Goal: Task Accomplishment & Management: Use online tool/utility

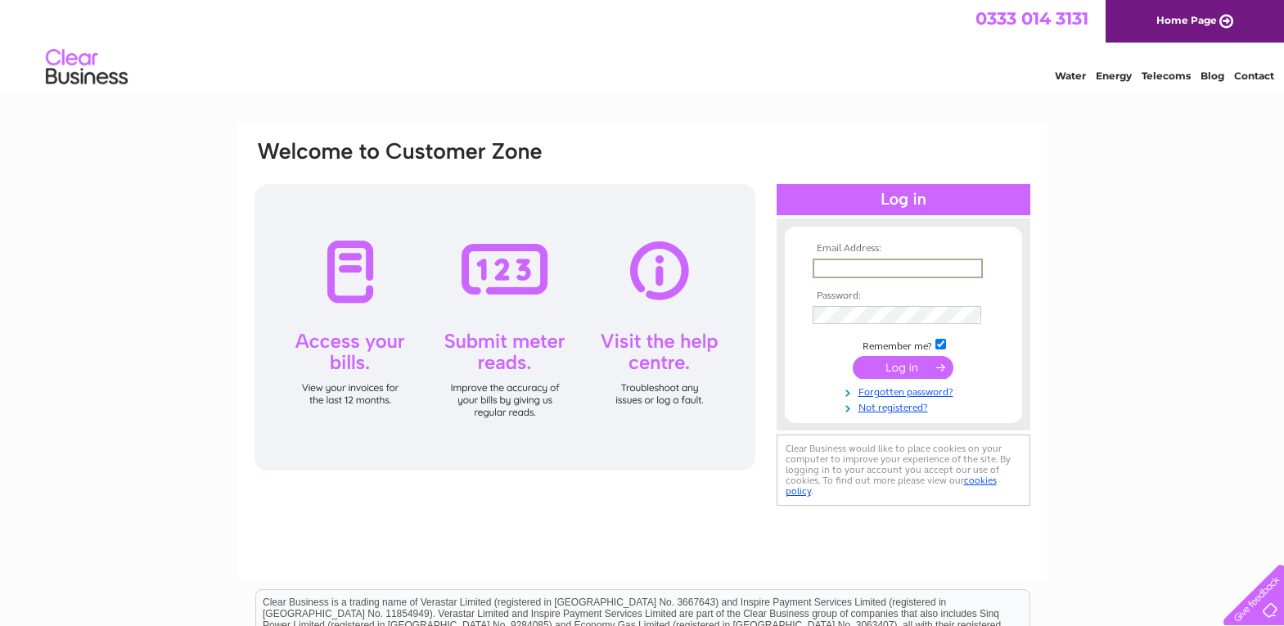
click at [836, 269] on input "text" at bounding box center [898, 269] width 170 height 20
type input "george29riley@gmail.com"
click at [853, 356] on input "submit" at bounding box center [903, 367] width 101 height 23
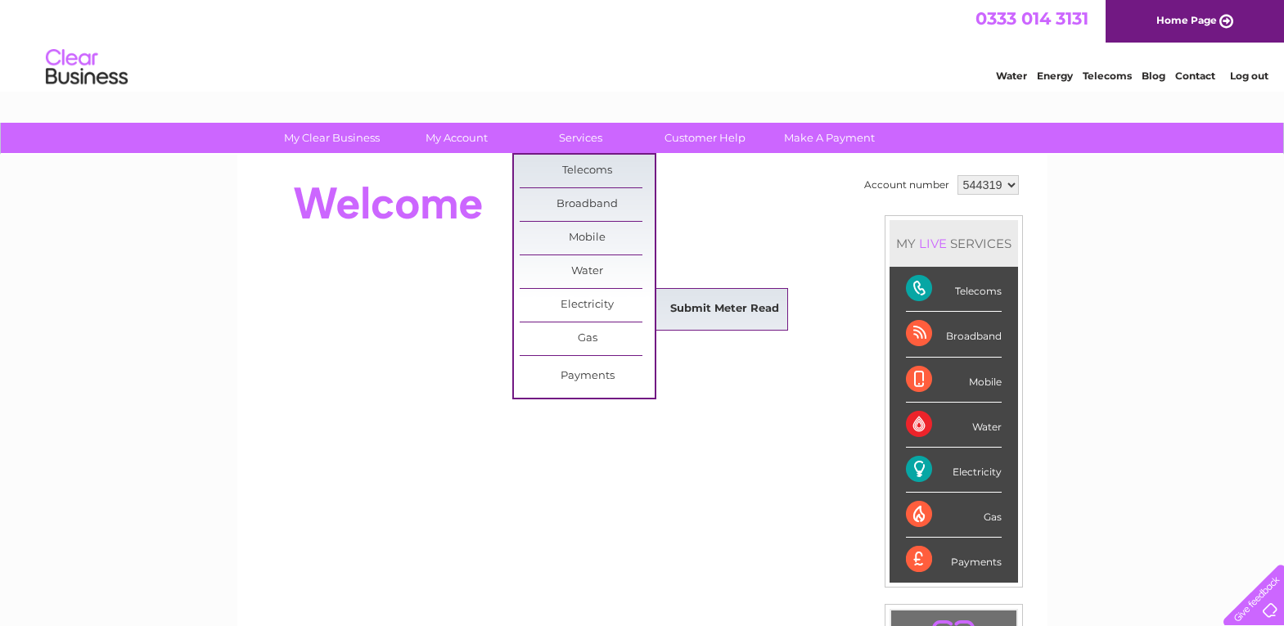
click at [712, 309] on link "Submit Meter Read" at bounding box center [724, 309] width 135 height 33
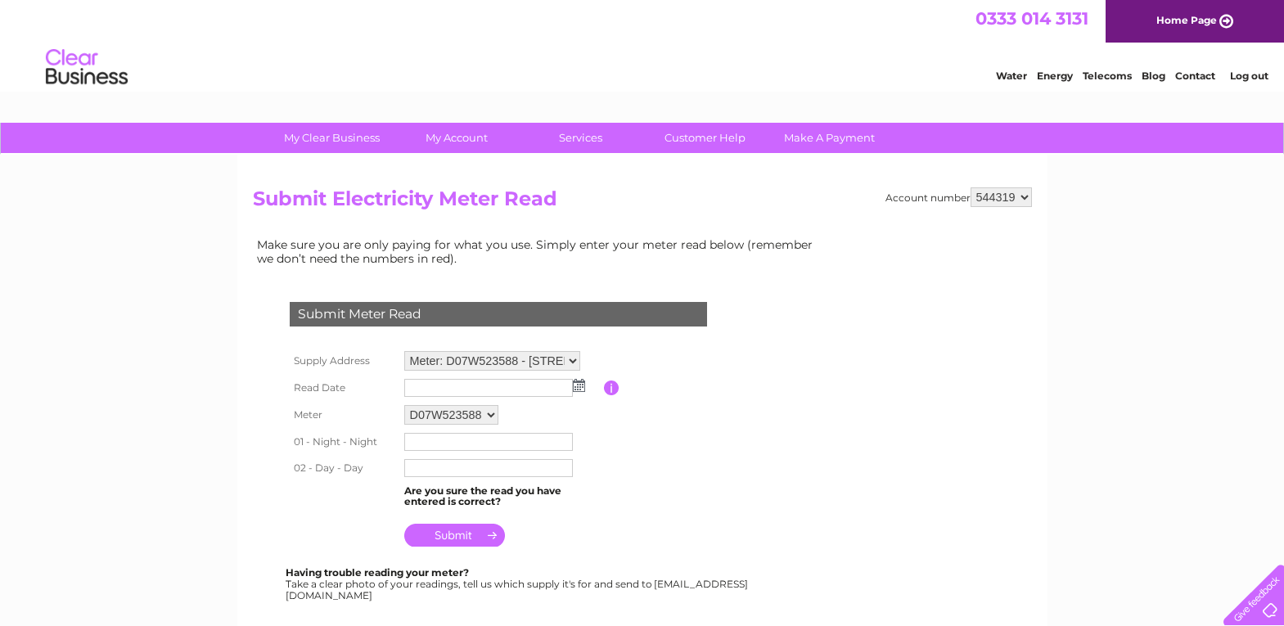
click at [573, 387] on img at bounding box center [579, 385] width 12 height 13
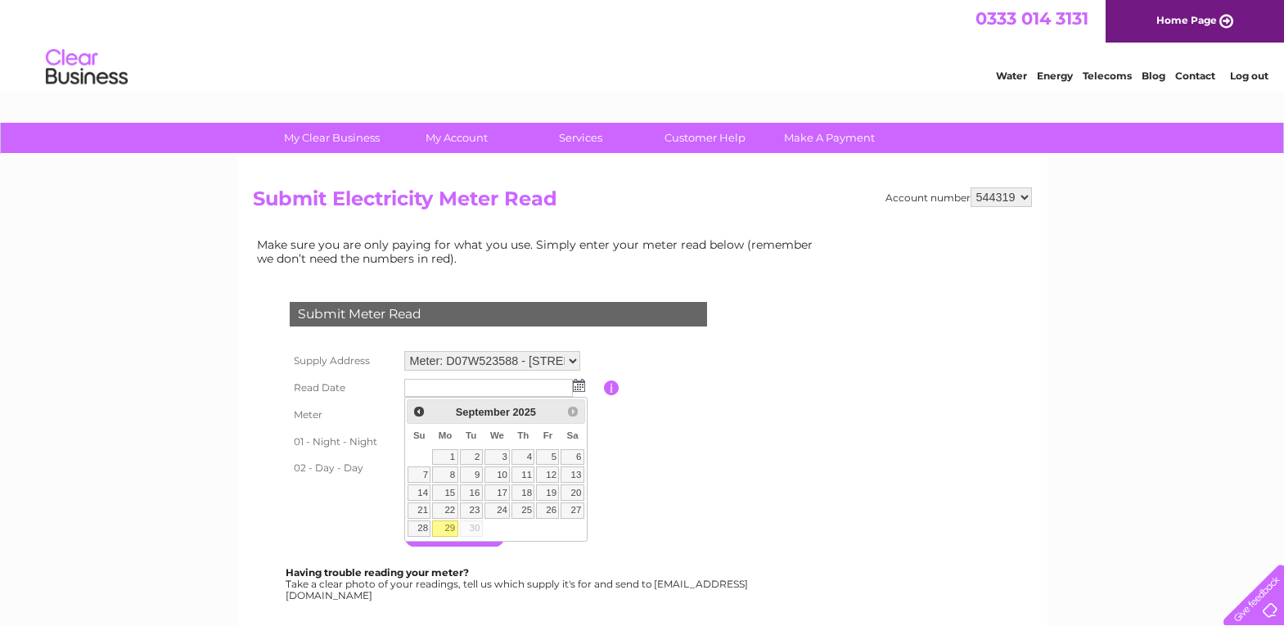
click at [447, 530] on link "29" at bounding box center [444, 529] width 25 height 16
type input "2025/09/29"
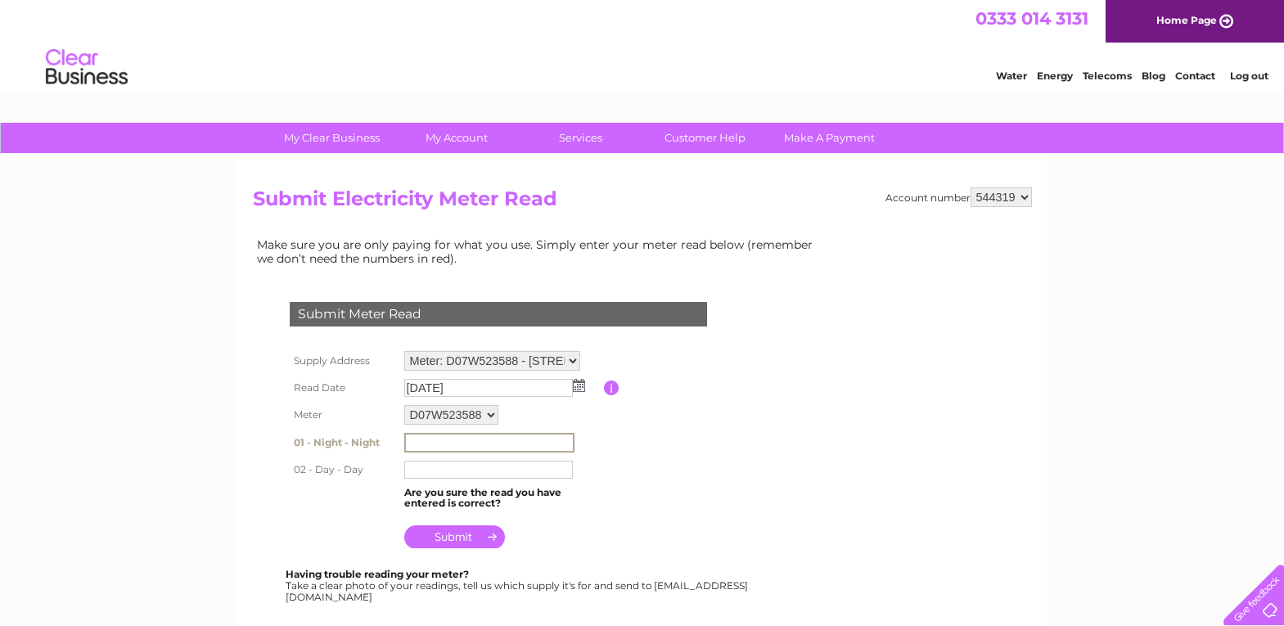
click at [415, 443] on input "text" at bounding box center [489, 443] width 170 height 20
type input "337990"
click at [442, 469] on input "text" at bounding box center [489, 469] width 170 height 20
type input "182302"
click at [463, 537] on input "submit" at bounding box center [454, 535] width 101 height 23
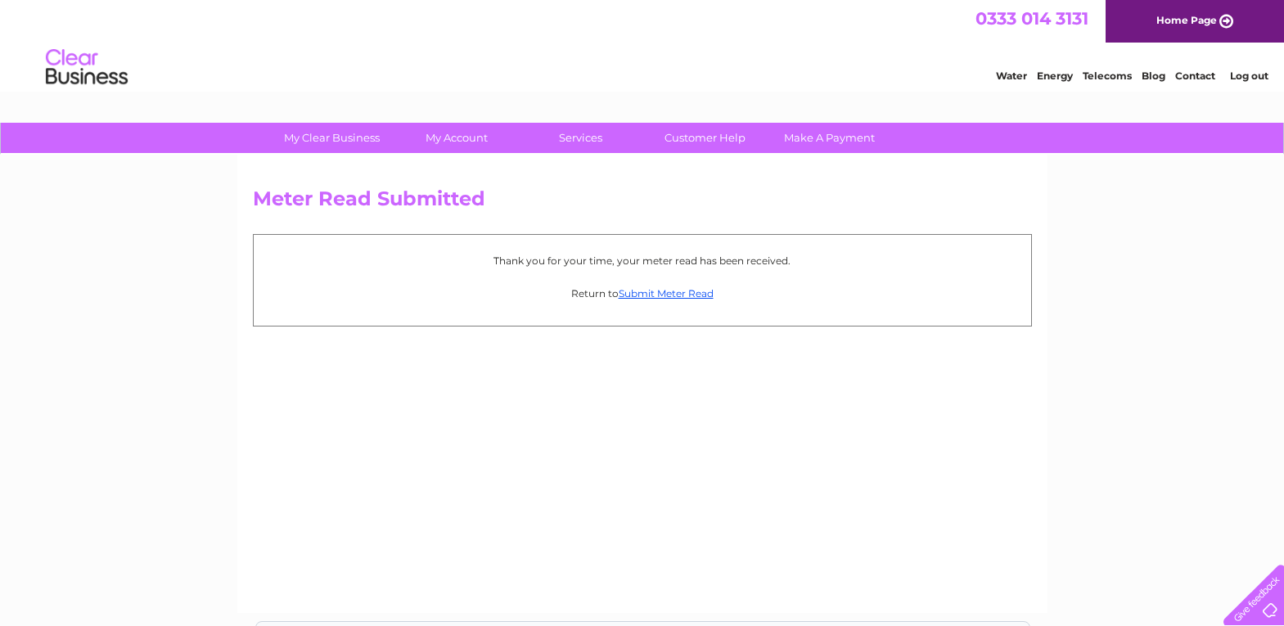
click at [1254, 74] on link "Log out" at bounding box center [1249, 76] width 38 height 12
